Goal: Download file/media

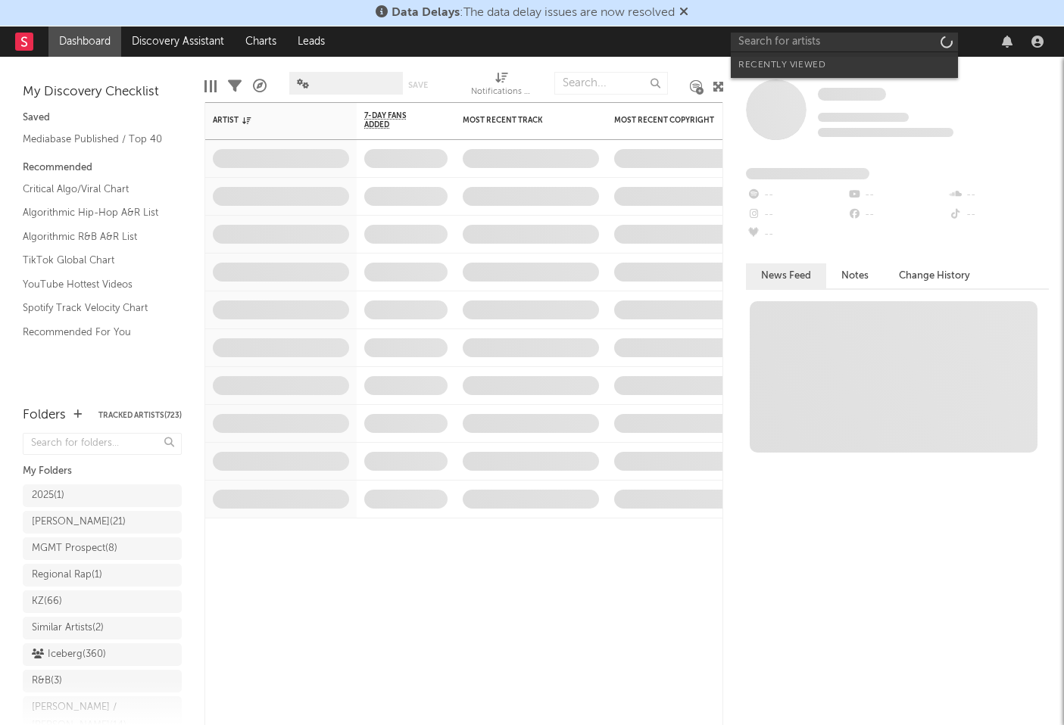
click at [771, 42] on input "text" at bounding box center [843, 42] width 227 height 19
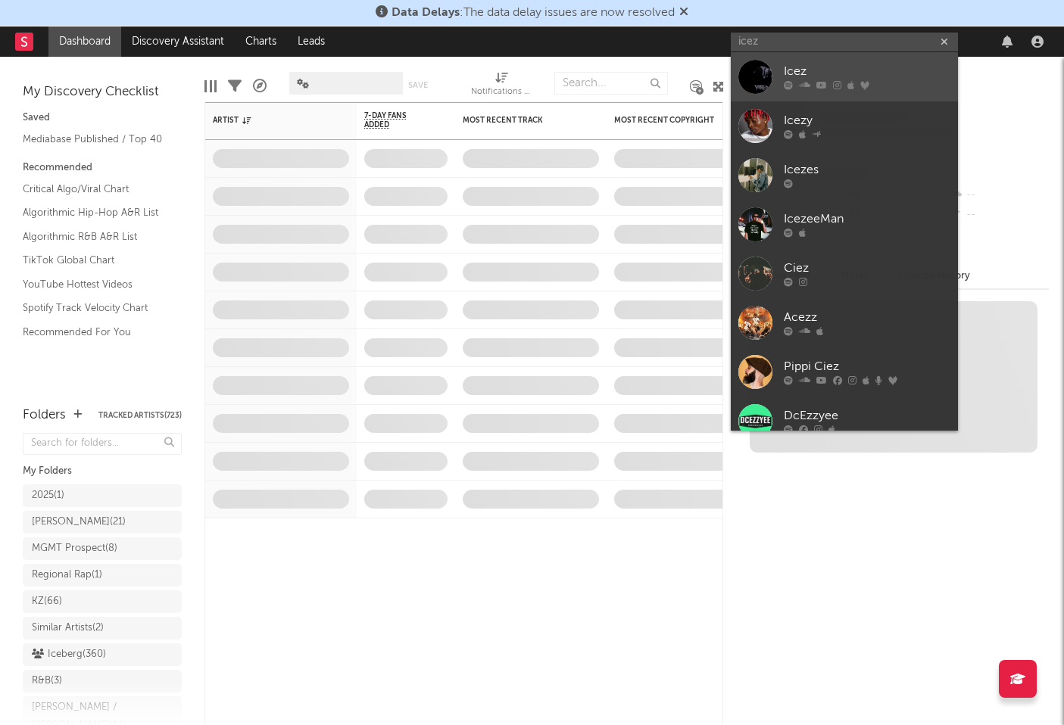
type input "icez"
click at [787, 68] on div "Icez" at bounding box center [866, 72] width 167 height 18
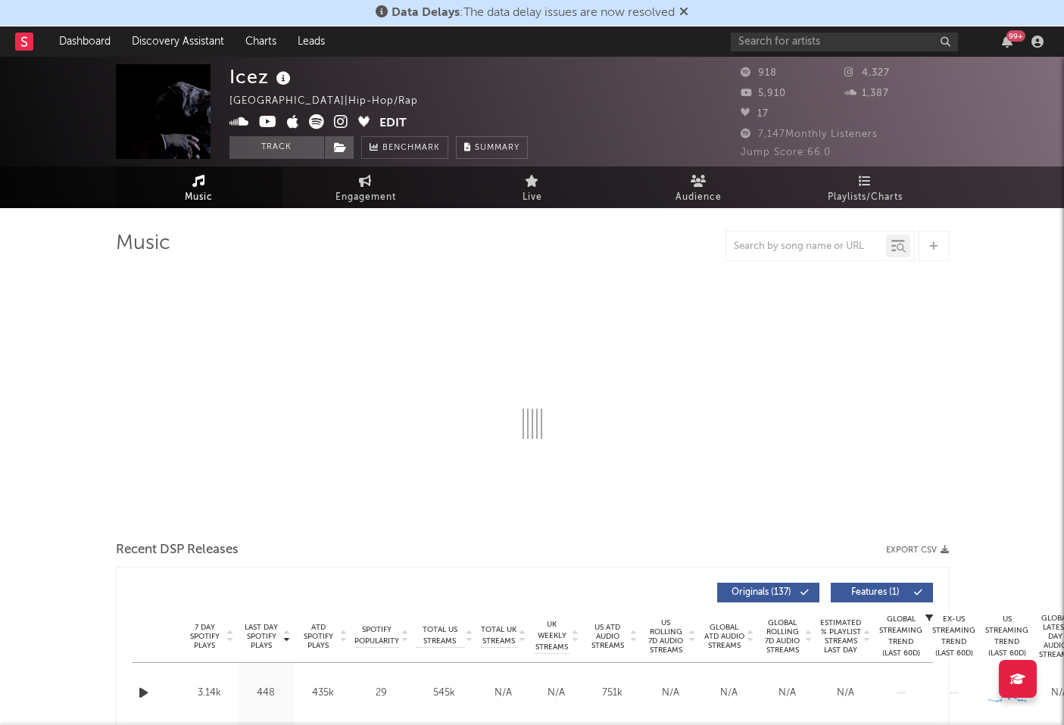
select select "6m"
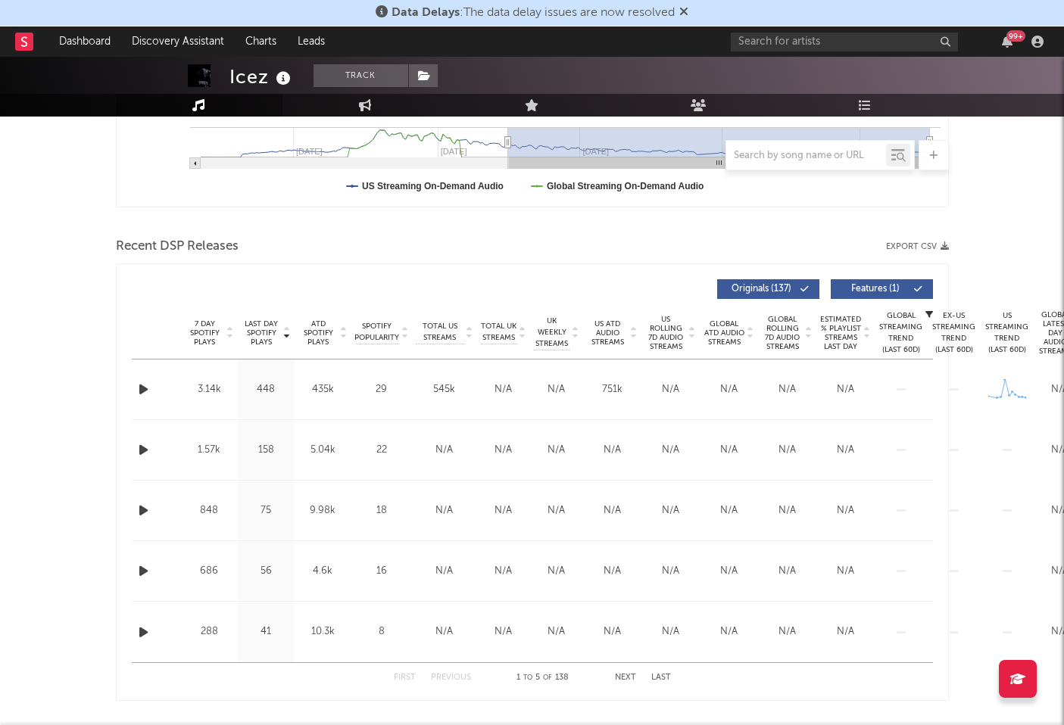
scroll to position [429, 0]
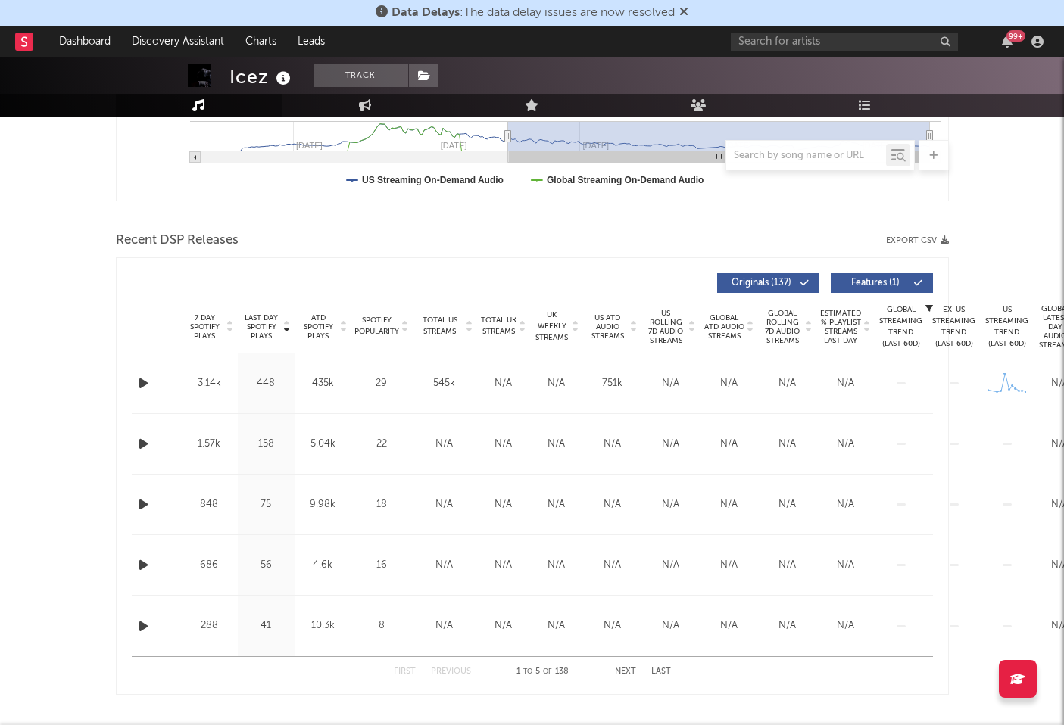
click at [918, 242] on button "Export CSV" at bounding box center [917, 240] width 63 height 9
